Goal: Transaction & Acquisition: Obtain resource

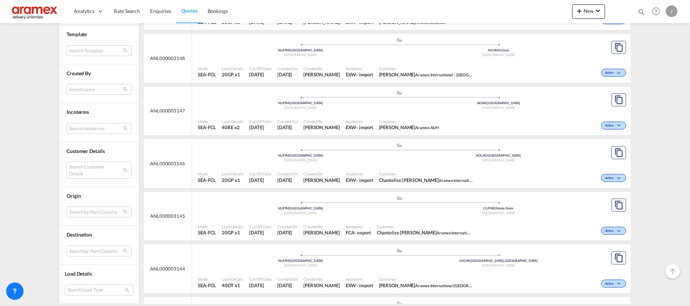
scroll to position [380, 0]
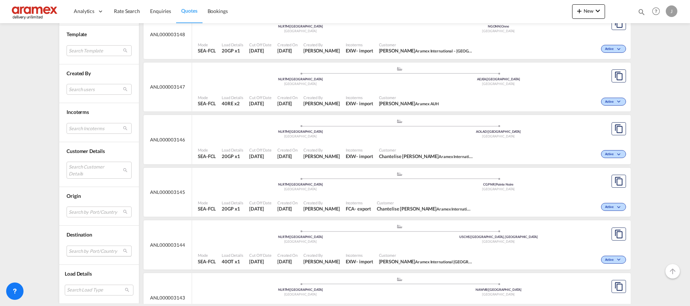
click at [81, 252] on md-select "Search by Port/Country JPNIC nichinan [GEOGRAPHIC_DATA] AEAMF mussafah [GEOGRAP…" at bounding box center [99, 251] width 65 height 11
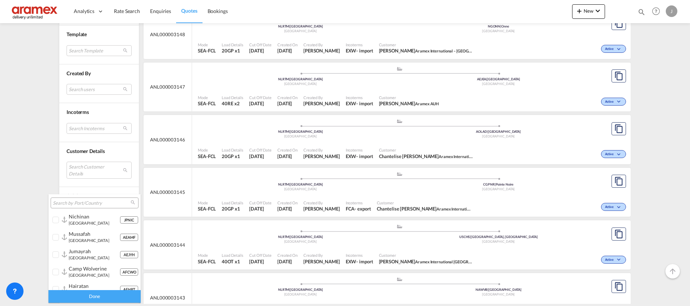
click at [80, 202] on input "search" at bounding box center [92, 203] width 78 height 7
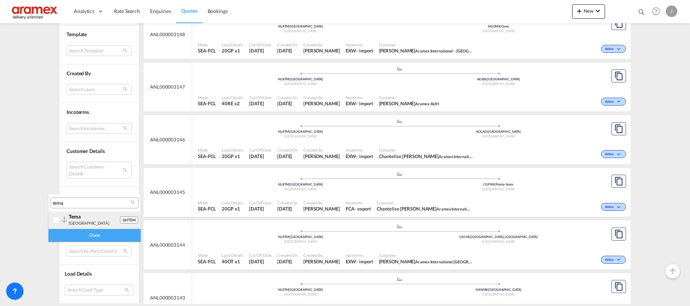
type input "tema"
click at [54, 221] on div at bounding box center [55, 220] width 7 height 7
click at [69, 236] on div "Done" at bounding box center [94, 235] width 92 height 13
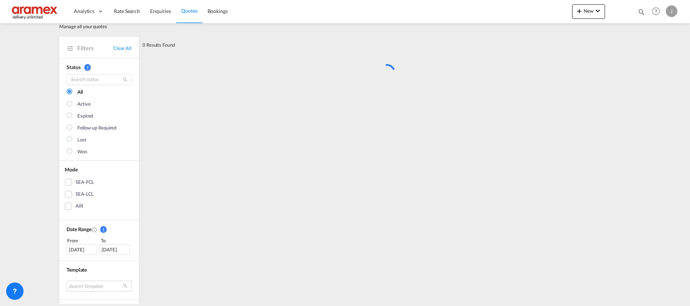
scroll to position [0, 0]
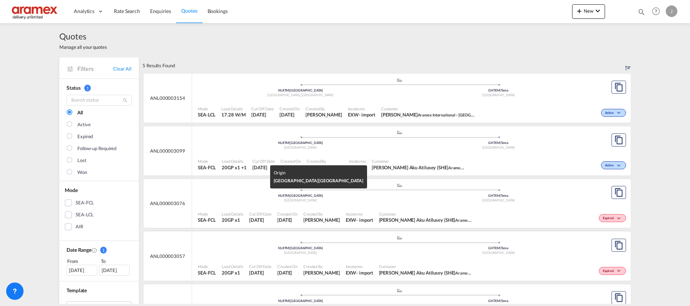
click at [386, 199] on div "[GEOGRAPHIC_DATA]" at bounding box center [301, 200] width 198 height 5
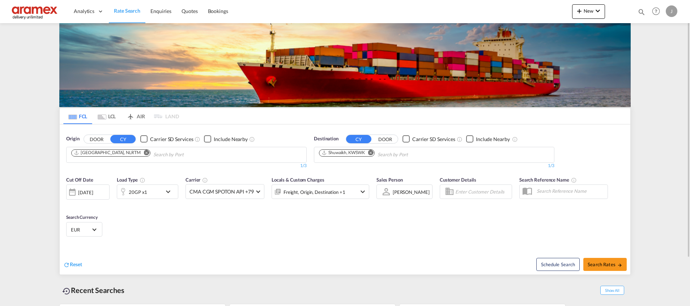
click at [374, 152] on md-icon "Remove" at bounding box center [370, 152] width 5 height 5
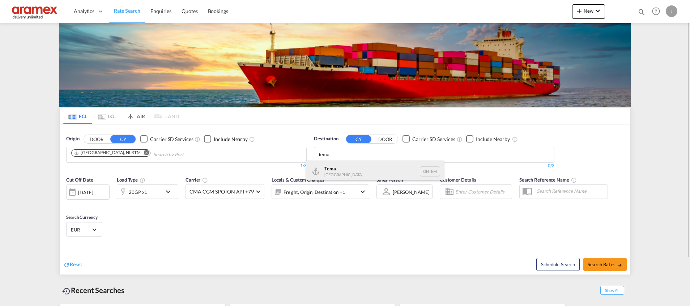
type input "tema"
click at [363, 173] on div "Tema Ghana GHTEM" at bounding box center [374, 172] width 137 height 22
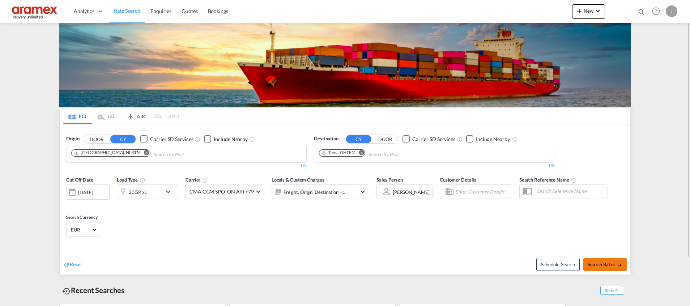
click at [597, 264] on span "Search Rates" at bounding box center [605, 265] width 35 height 6
type input "NLRTM to GHTEM / 17 Sep 2025"
